Goal: Browse casually: Explore the website without a specific task or goal

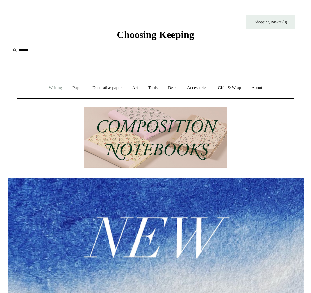
click at [55, 87] on link "Writing +" at bounding box center [55, 87] width 22 height 17
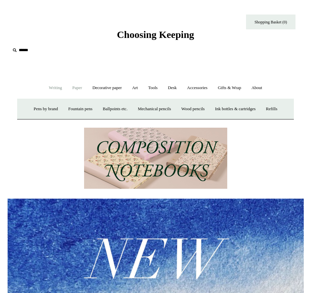
click at [71, 87] on link "Paper +" at bounding box center [77, 87] width 19 height 17
click at [63, 108] on link "Notebooks +" at bounding box center [69, 108] width 28 height 17
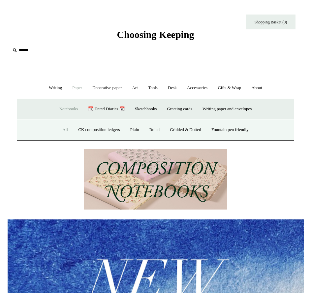
click at [64, 126] on link "All" at bounding box center [65, 129] width 15 height 17
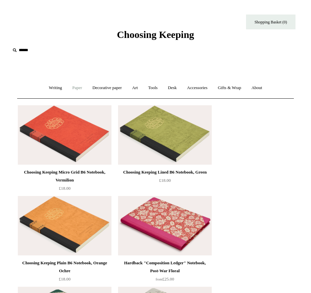
click at [78, 88] on link "Paper +" at bounding box center [77, 87] width 19 height 17
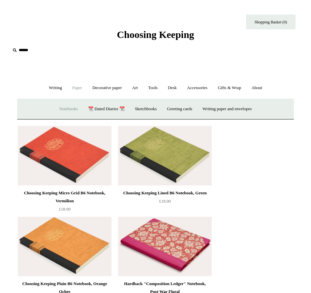
click at [64, 106] on link "Notebooks +" at bounding box center [69, 108] width 28 height 17
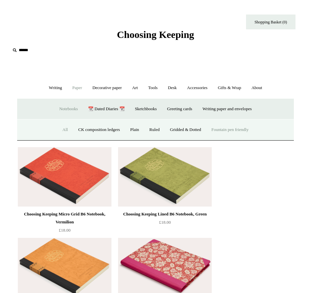
click at [226, 128] on link "Fountain pen friendly" at bounding box center [230, 129] width 46 height 17
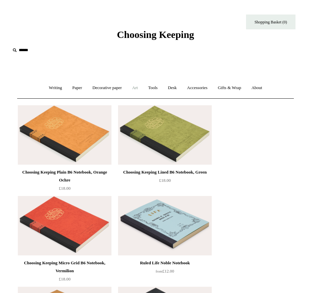
click at [134, 86] on link "Art +" at bounding box center [135, 87] width 15 height 17
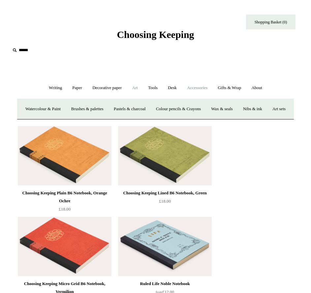
click at [201, 87] on link "Accessories +" at bounding box center [197, 87] width 30 height 17
click at [180, 88] on link "Desk +" at bounding box center [172, 87] width 18 height 17
click at [150, 89] on link "Tools +" at bounding box center [152, 87] width 19 height 17
click at [132, 84] on link "Art +" at bounding box center [135, 87] width 15 height 17
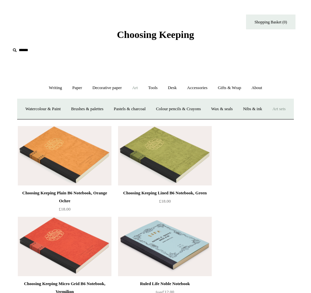
click at [268, 118] on link "Art sets" at bounding box center [279, 108] width 22 height 17
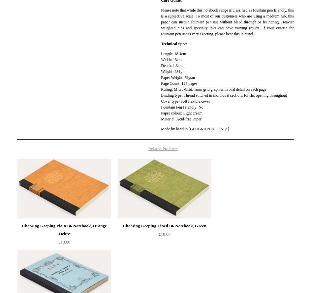
scroll to position [297, 0]
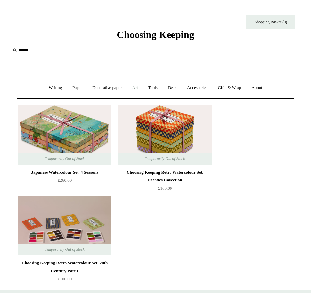
click at [134, 85] on link "Art +" at bounding box center [135, 87] width 15 height 17
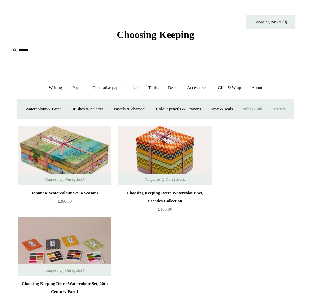
click at [257, 109] on link "Nibs & ink" at bounding box center [252, 108] width 28 height 17
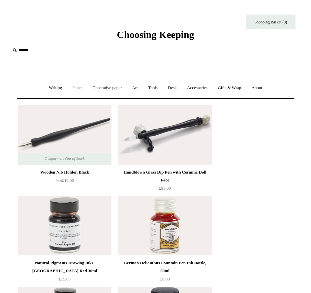
click at [81, 87] on link "Paper +" at bounding box center [77, 87] width 19 height 17
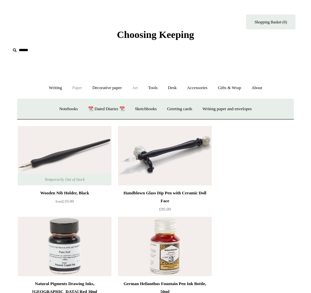
click at [135, 85] on link "Art +" at bounding box center [135, 87] width 15 height 17
click at [237, 107] on link "Wax & seals" at bounding box center [221, 108] width 31 height 17
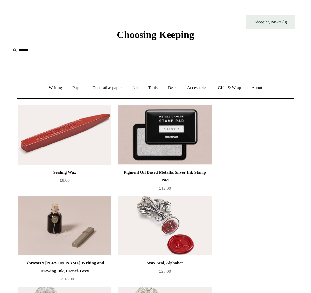
click at [138, 88] on link "Art +" at bounding box center [135, 87] width 15 height 17
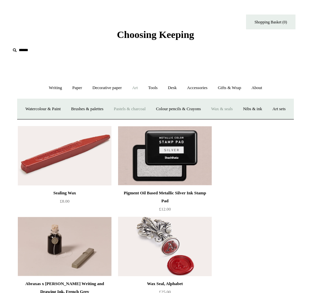
click at [132, 106] on link "Pastels & charcoal" at bounding box center [129, 108] width 41 height 17
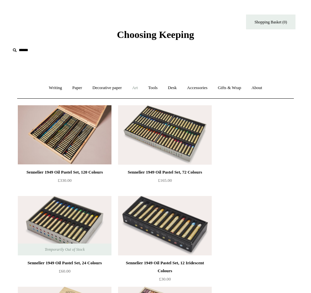
click at [138, 87] on link "Art +" at bounding box center [135, 87] width 15 height 17
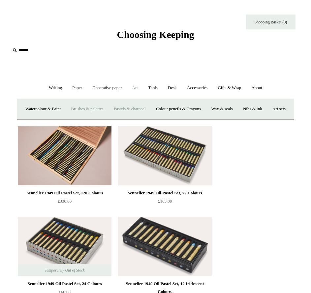
click at [101, 109] on link "Brushes & palettes" at bounding box center [87, 108] width 42 height 17
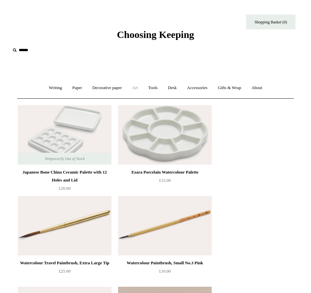
click at [133, 88] on link "Art +" at bounding box center [135, 87] width 15 height 17
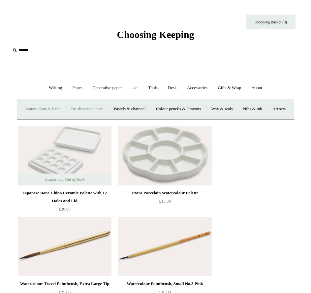
click at [56, 110] on link "Watercolour & Paint" at bounding box center [43, 108] width 44 height 17
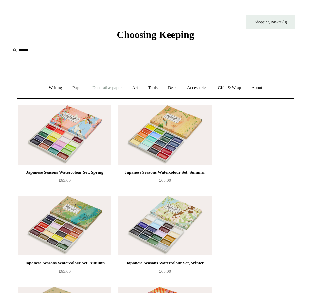
click at [114, 87] on link "Decorative paper +" at bounding box center [107, 87] width 39 height 17
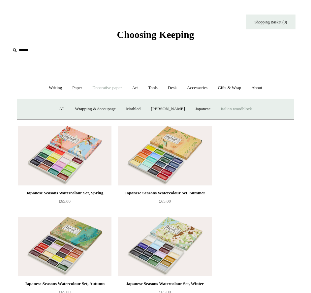
click at [238, 111] on link "Italian woodblock" at bounding box center [236, 108] width 40 height 17
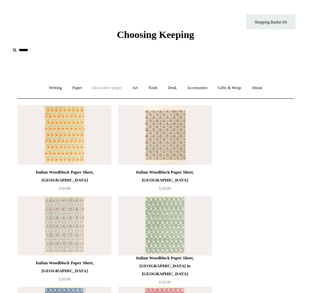
click at [93, 89] on link "Decorative paper +" at bounding box center [107, 87] width 39 height 17
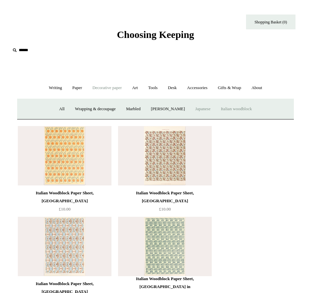
click at [198, 108] on link "Japanese" at bounding box center [203, 108] width 24 height 17
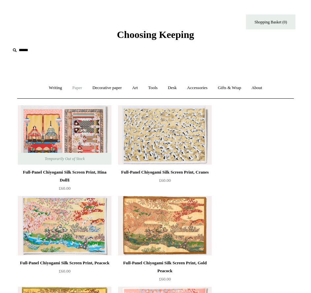
click at [75, 90] on link "Paper +" at bounding box center [77, 87] width 19 height 17
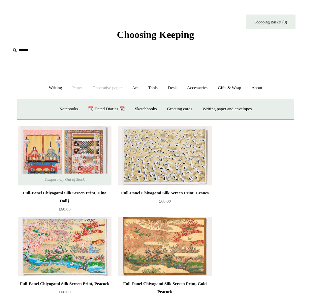
click at [97, 89] on link "Decorative paper +" at bounding box center [107, 87] width 39 height 17
click at [137, 111] on link "Marbled" at bounding box center [133, 108] width 24 height 17
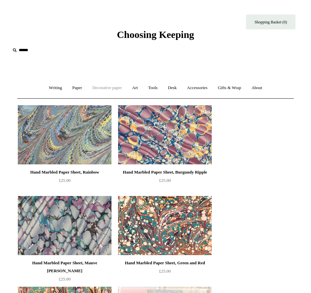
click at [107, 87] on link "Decorative paper +" at bounding box center [107, 87] width 39 height 17
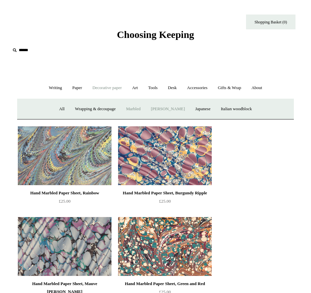
click at [162, 105] on link "[PERSON_NAME]" at bounding box center [167, 108] width 43 height 17
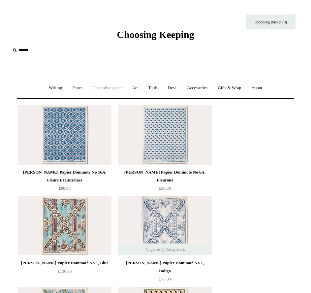
click at [105, 89] on link "Decorative paper +" at bounding box center [107, 87] width 39 height 17
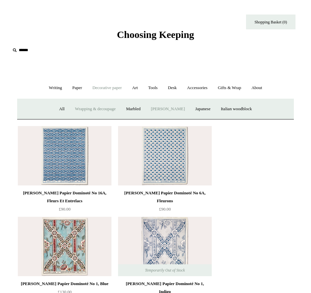
click at [100, 109] on link "Wrapping & decoupage" at bounding box center [95, 108] width 50 height 17
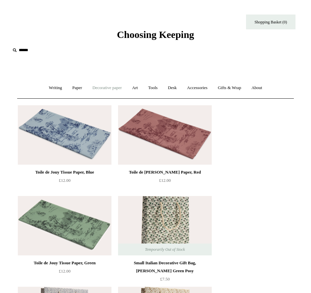
click at [106, 87] on link "Decorative paper +" at bounding box center [107, 87] width 39 height 17
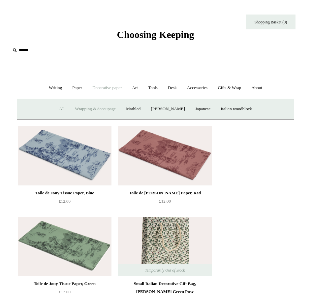
click at [59, 111] on link "All" at bounding box center [61, 108] width 15 height 17
